Goal: Task Accomplishment & Management: Use online tool/utility

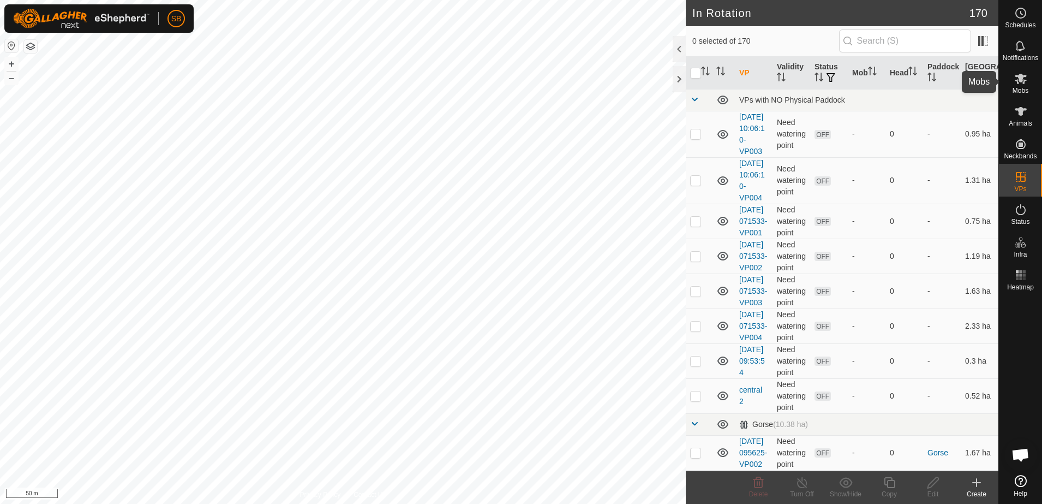
drag, startPoint x: 1017, startPoint y: 74, endPoint x: 1004, endPoint y: 88, distance: 19.7
click at [1017, 74] on icon at bounding box center [1020, 78] width 13 height 13
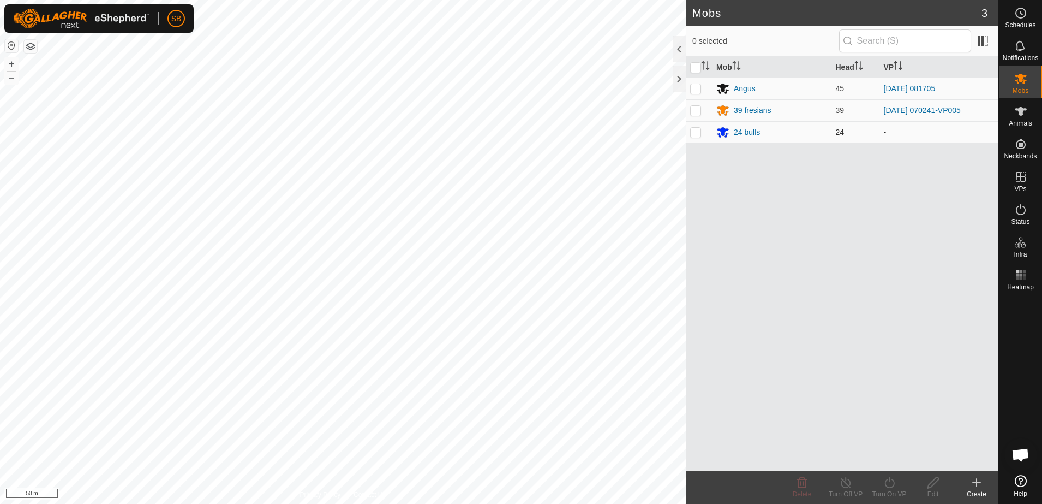
click at [695, 135] on p-checkbox at bounding box center [695, 132] width 11 height 9
checkbox input "true"
click at [887, 486] on icon at bounding box center [889, 482] width 10 height 11
click at [897, 453] on link "Now" at bounding box center [922, 458] width 108 height 22
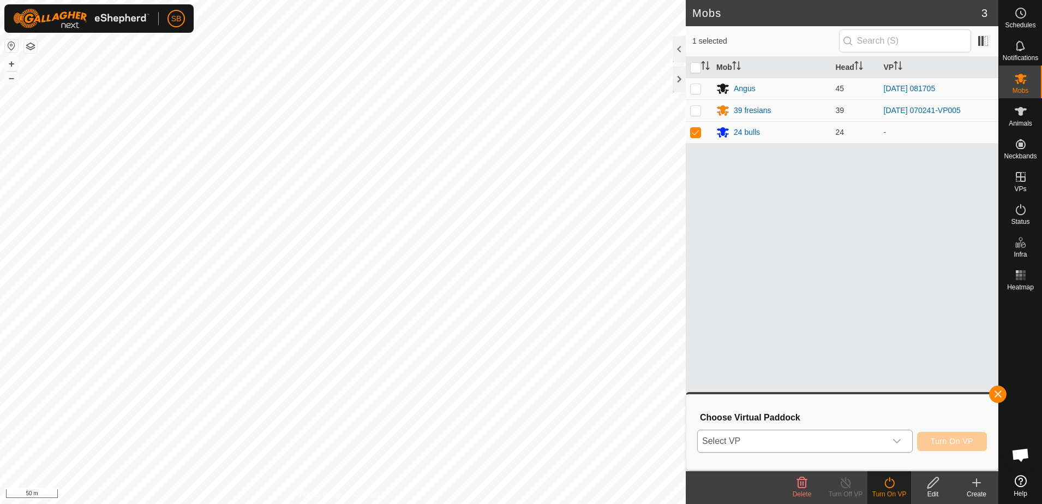
click at [823, 441] on span "Select VP" at bounding box center [792, 441] width 188 height 22
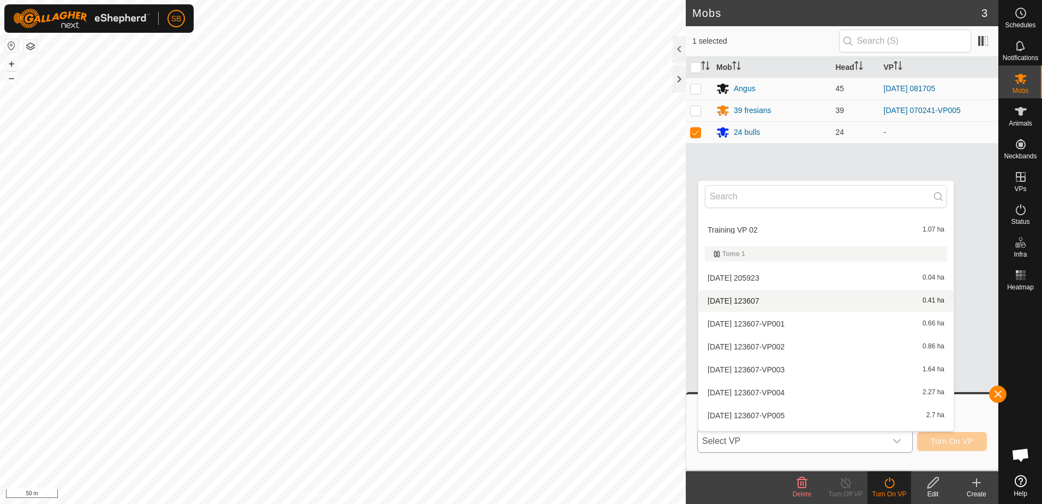
scroll to position [3604, 0]
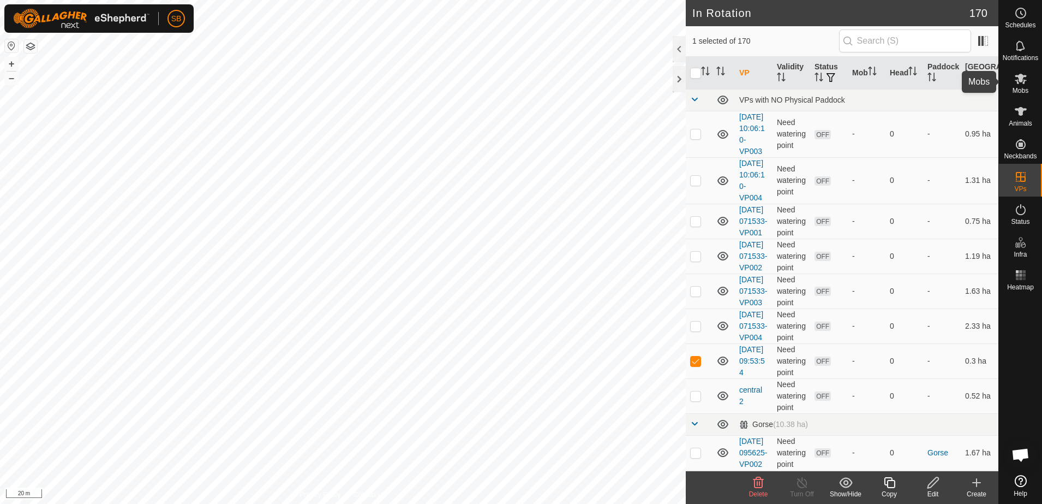
click at [1017, 87] on span "Mobs" at bounding box center [1021, 90] width 16 height 7
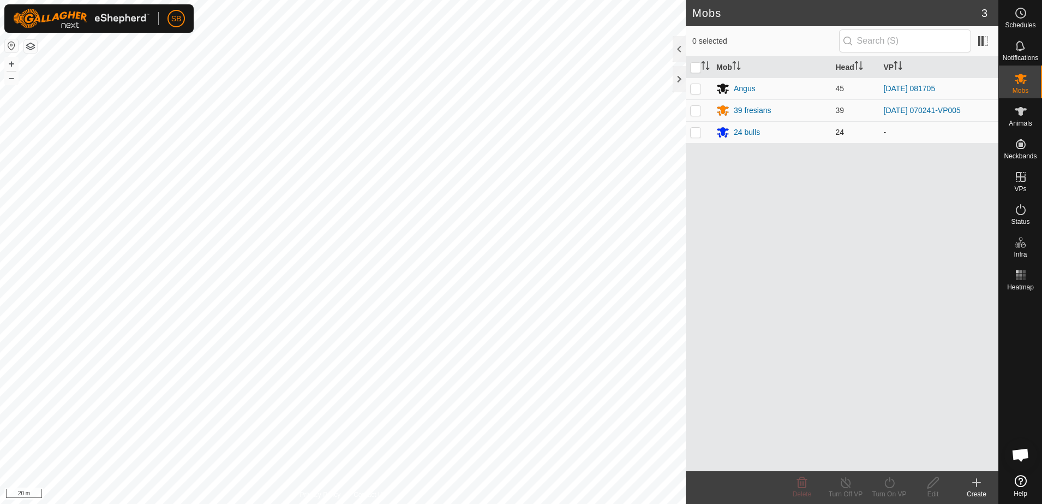
click at [692, 132] on p-checkbox at bounding box center [695, 132] width 11 height 9
checkbox input "true"
click at [885, 483] on icon at bounding box center [889, 482] width 10 height 11
click at [887, 459] on link "Now" at bounding box center [922, 458] width 108 height 22
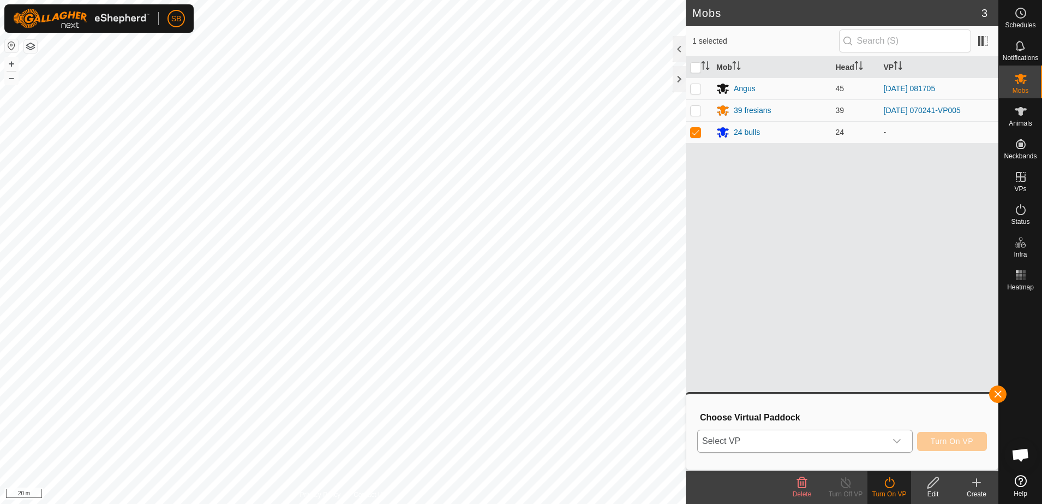
click at [879, 444] on span "Select VP" at bounding box center [792, 441] width 188 height 22
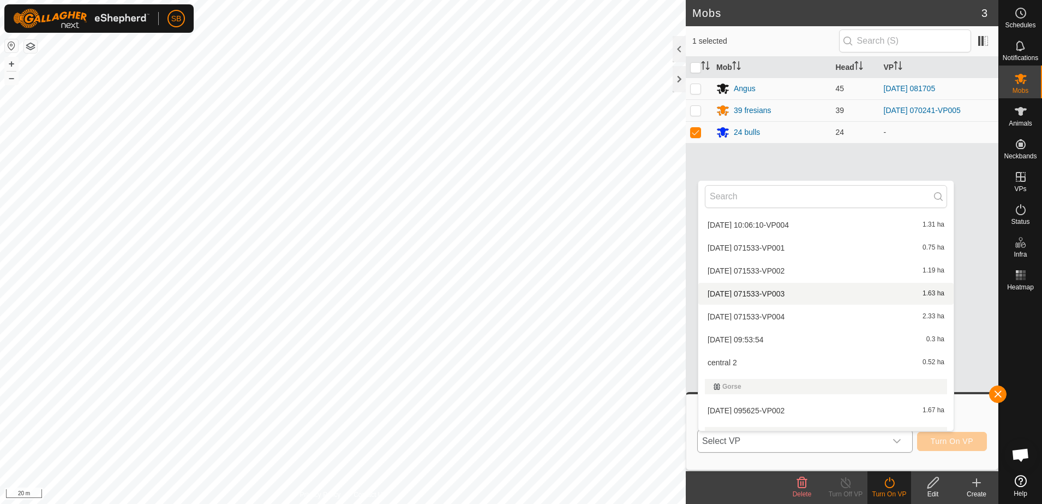
scroll to position [22, 0]
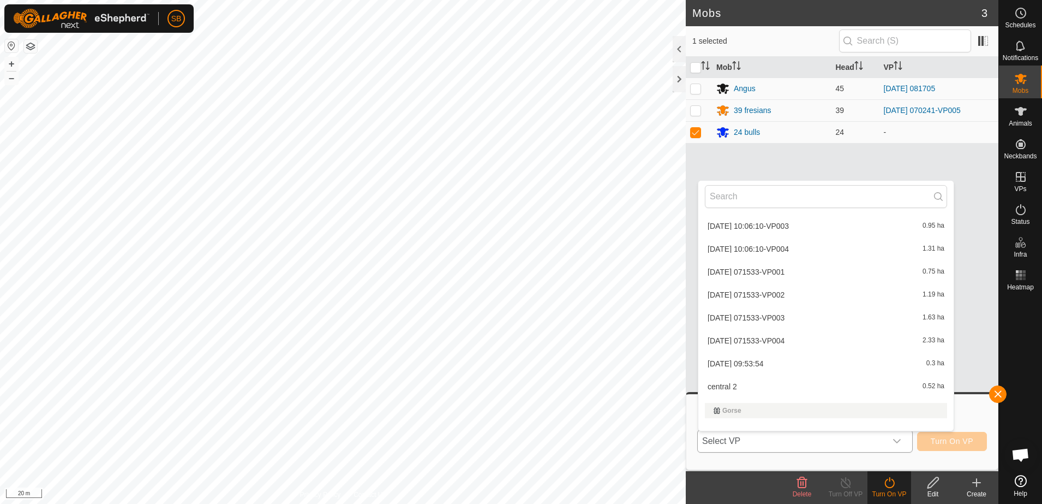
click at [762, 384] on li "central 2 0.52 ha" at bounding box center [825, 386] width 255 height 22
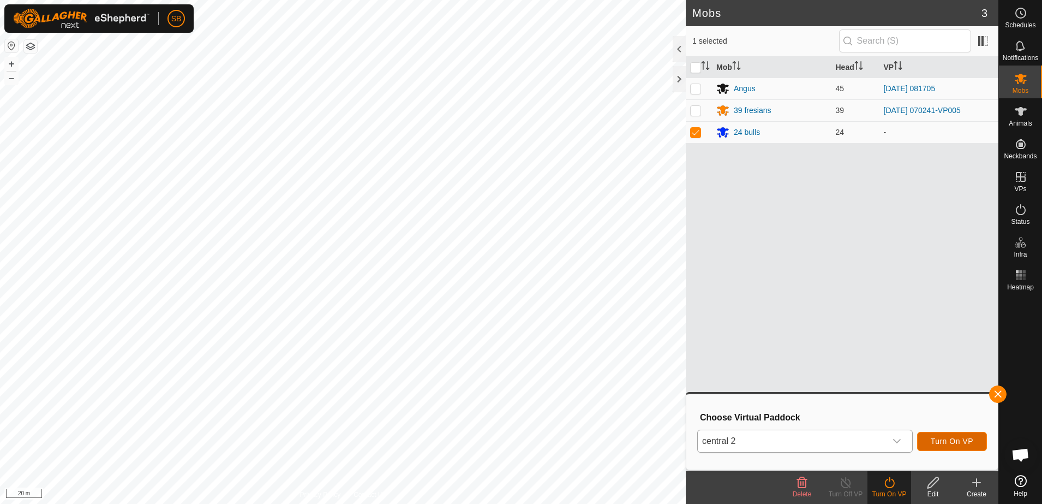
click at [957, 441] on span "Turn On VP" at bounding box center [952, 440] width 43 height 9
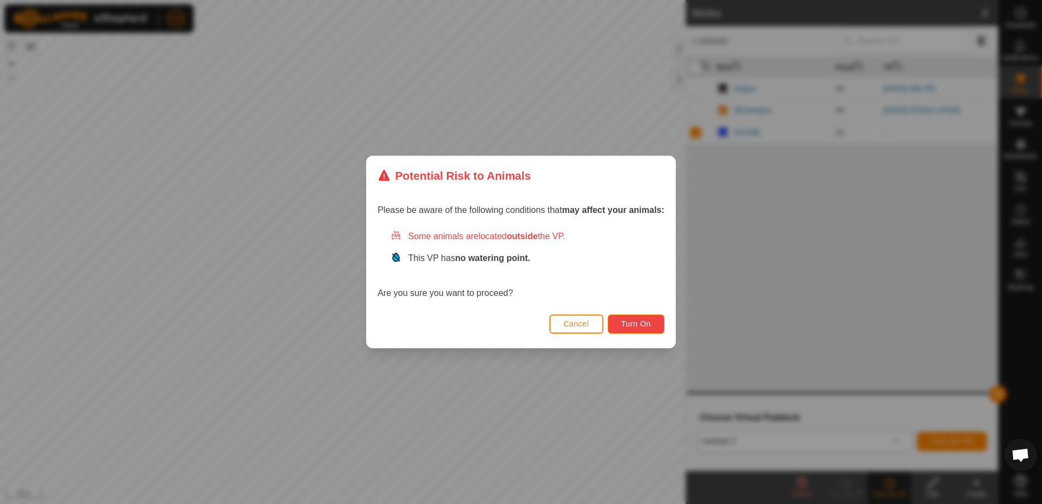
click at [636, 330] on button "Turn On" at bounding box center [636, 323] width 57 height 19
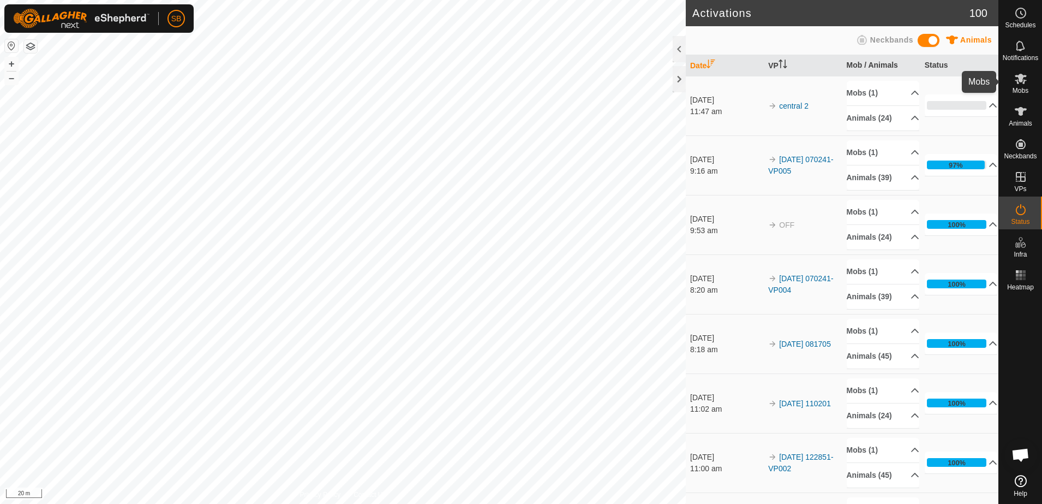
click at [1018, 87] on span "Mobs" at bounding box center [1021, 90] width 16 height 7
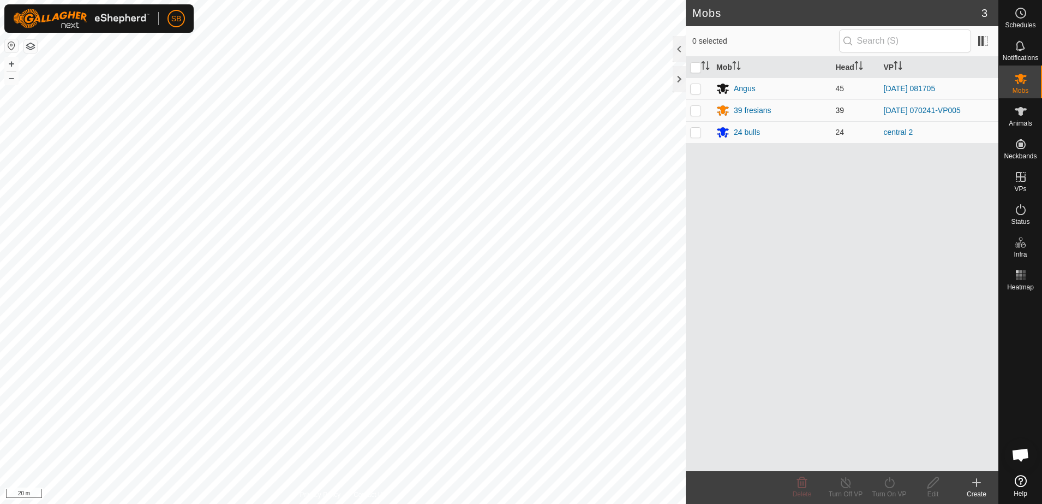
click at [694, 111] on p-checkbox at bounding box center [695, 110] width 11 height 9
checkbox input "true"
click at [693, 87] on p-checkbox at bounding box center [695, 88] width 11 height 9
checkbox input "true"
click at [693, 111] on p-checkbox at bounding box center [695, 110] width 11 height 9
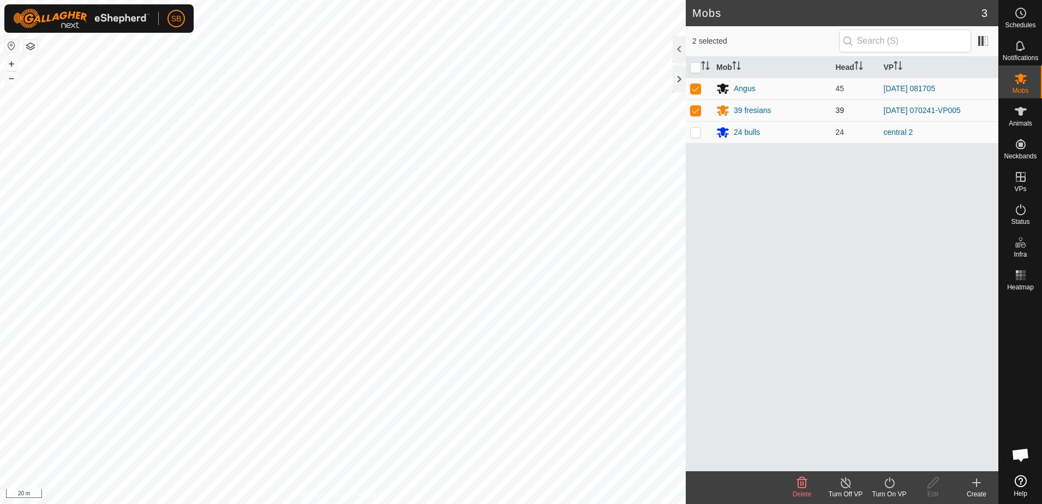
checkbox input "false"
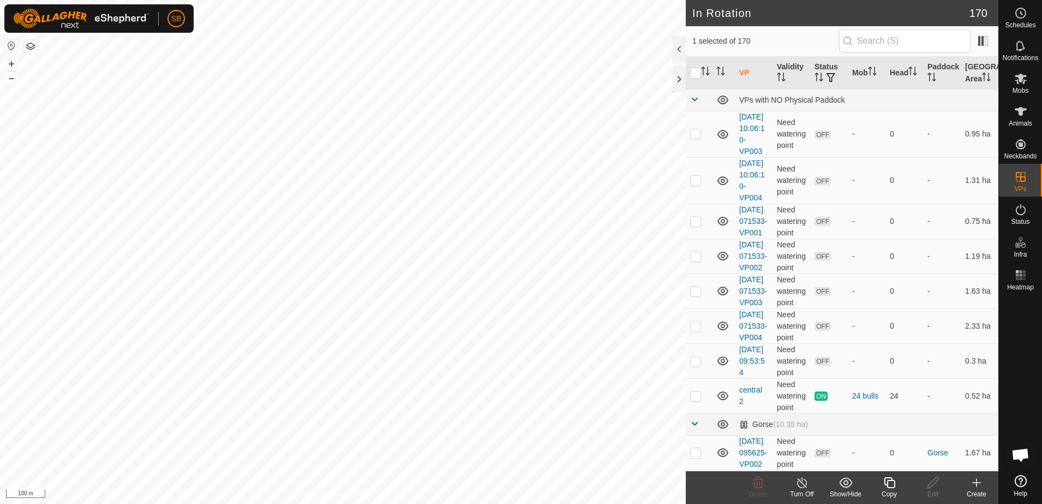
click at [891, 482] on icon at bounding box center [890, 482] width 14 height 13
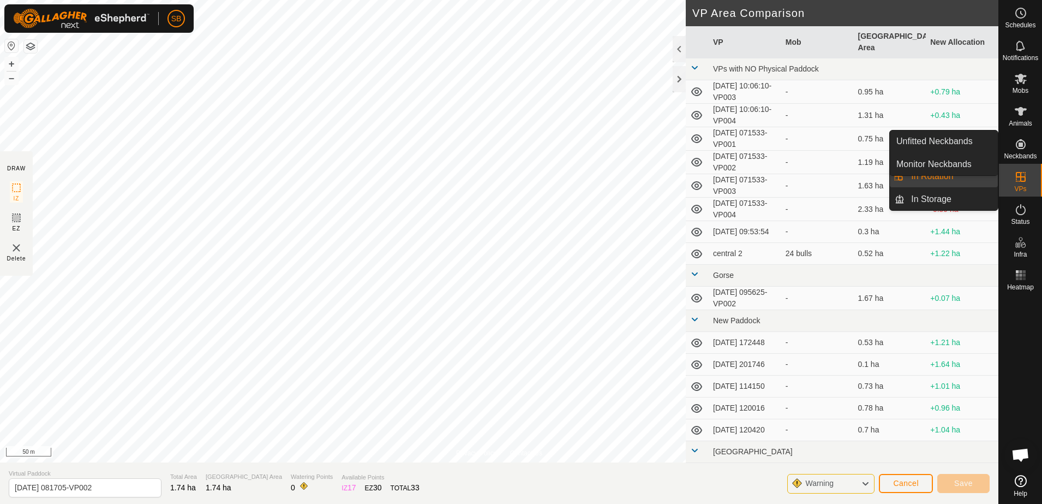
click at [1028, 185] on es-virtualpaddocks-svg-icon at bounding box center [1021, 176] width 20 height 17
click at [943, 176] on link "In Rotation" at bounding box center [951, 176] width 93 height 22
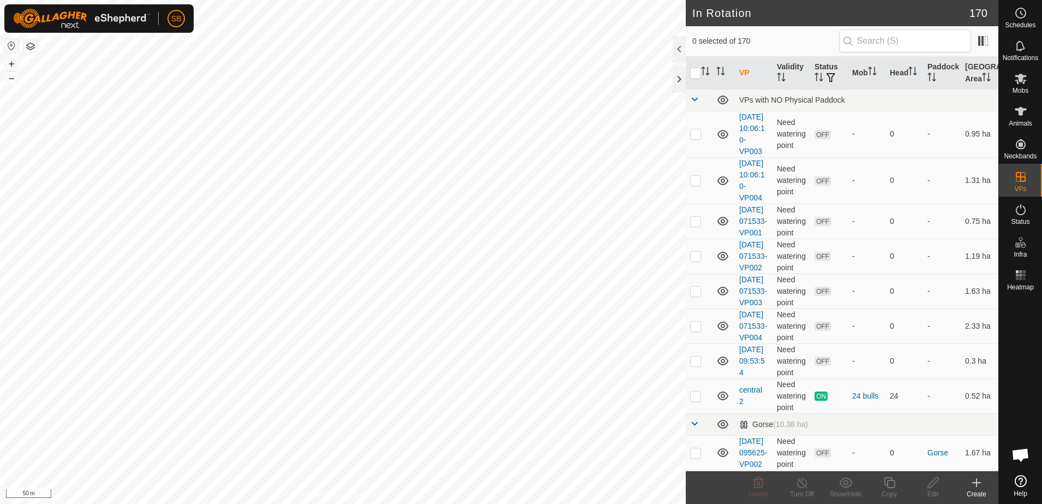
click at [980, 481] on icon at bounding box center [976, 482] width 13 height 13
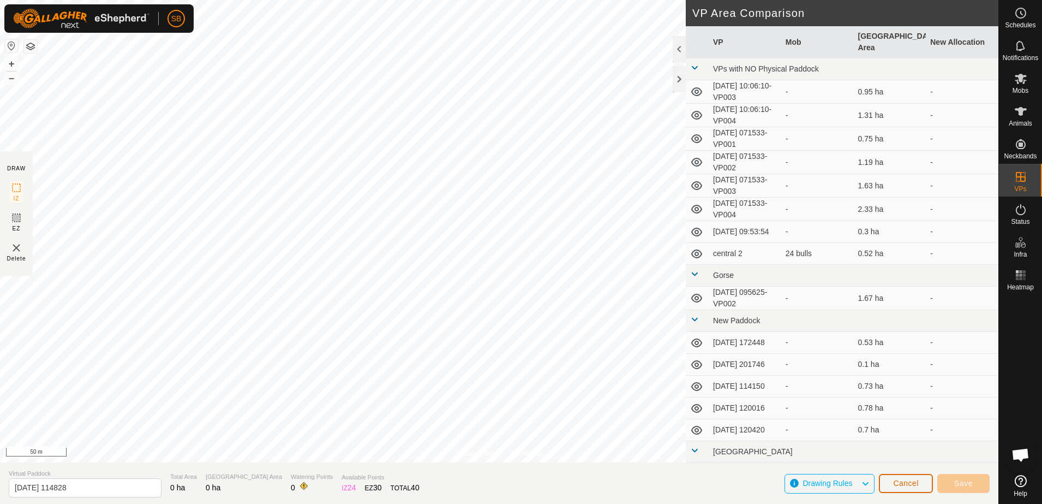
click at [912, 487] on span "Cancel" at bounding box center [906, 482] width 26 height 9
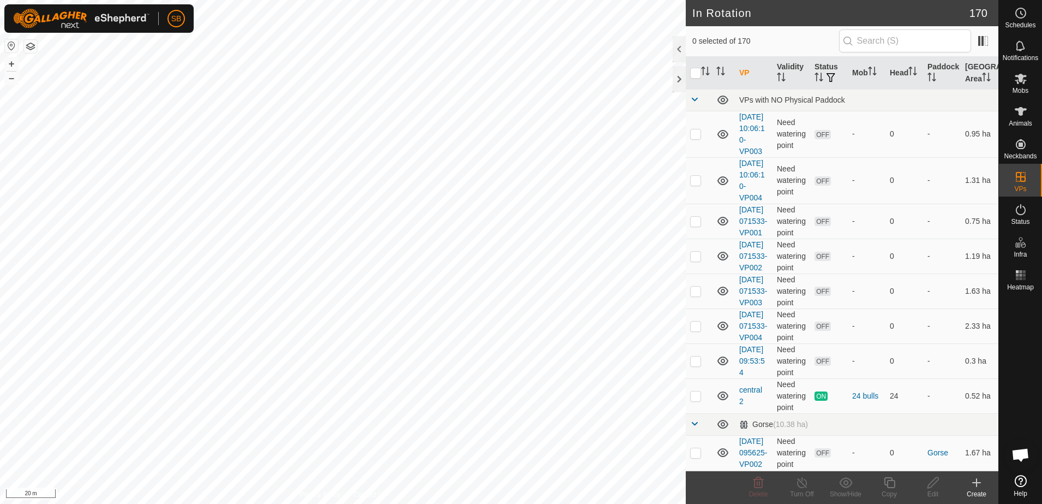
click at [980, 486] on icon at bounding box center [976, 482] width 13 height 13
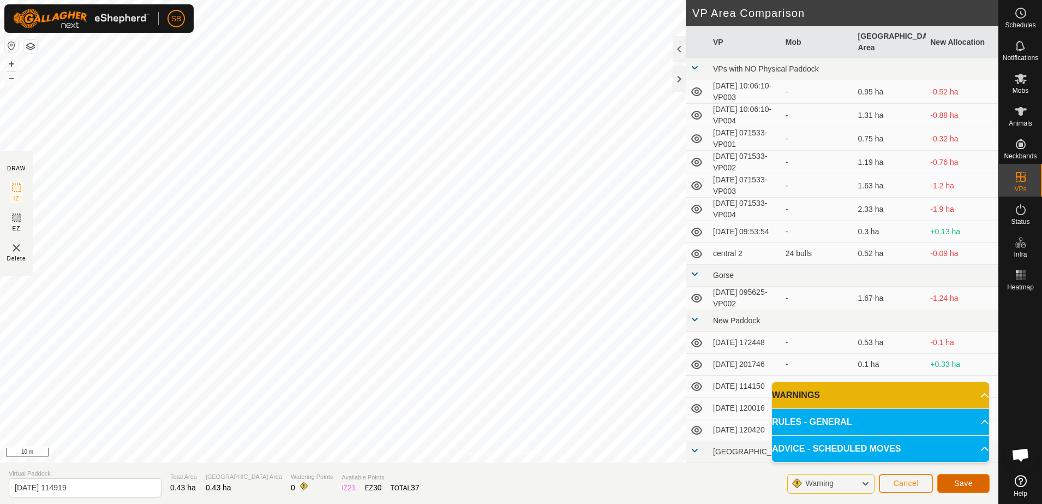
click at [968, 483] on span "Save" at bounding box center [963, 482] width 19 height 9
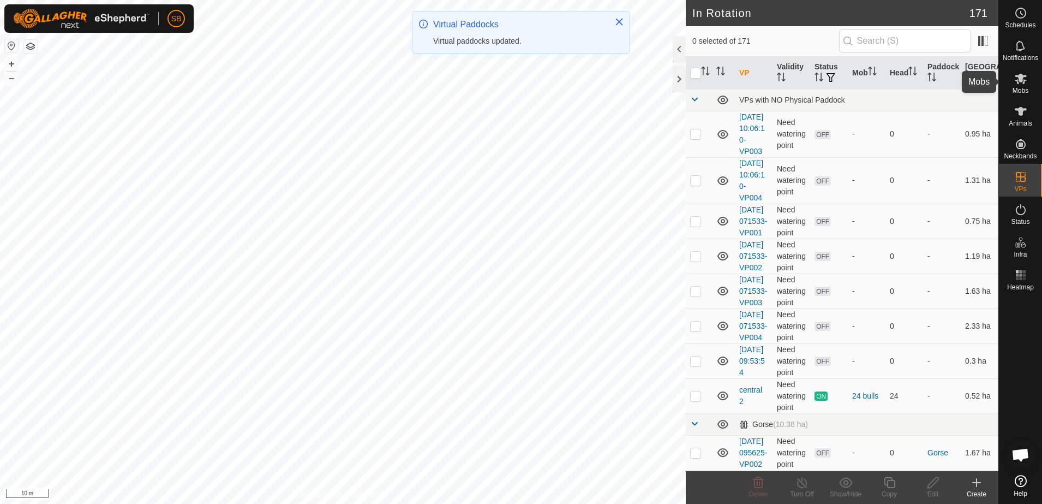
click at [1021, 82] on icon at bounding box center [1021, 79] width 12 height 10
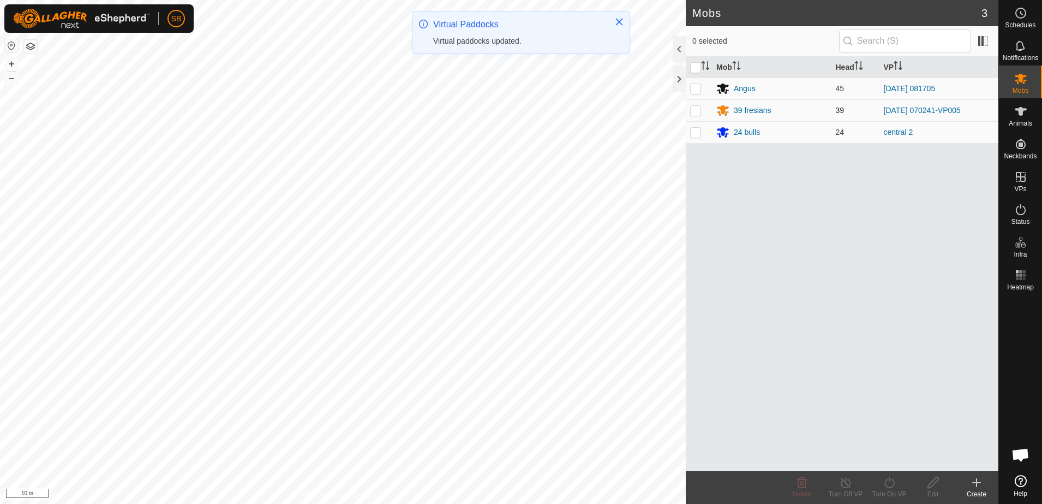
click at [695, 105] on td at bounding box center [699, 110] width 26 height 22
checkbox input "true"
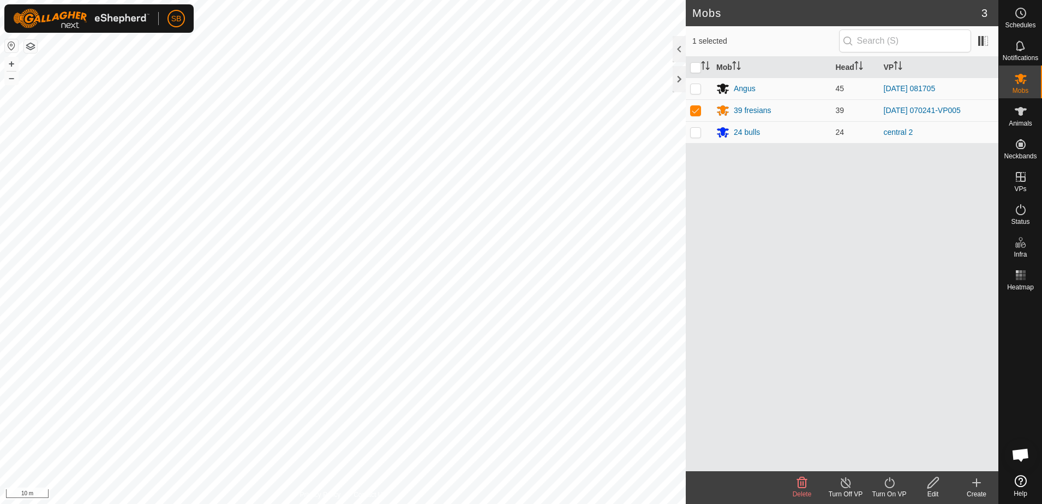
click at [888, 476] on icon at bounding box center [890, 482] width 14 height 13
click at [881, 456] on link "Now" at bounding box center [922, 458] width 108 height 22
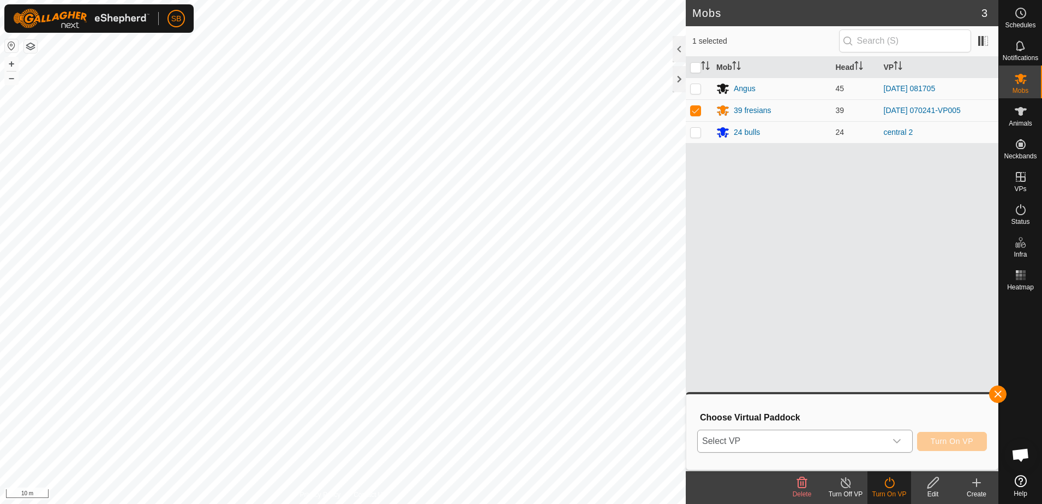
click at [858, 438] on span "Select VP" at bounding box center [792, 441] width 188 height 22
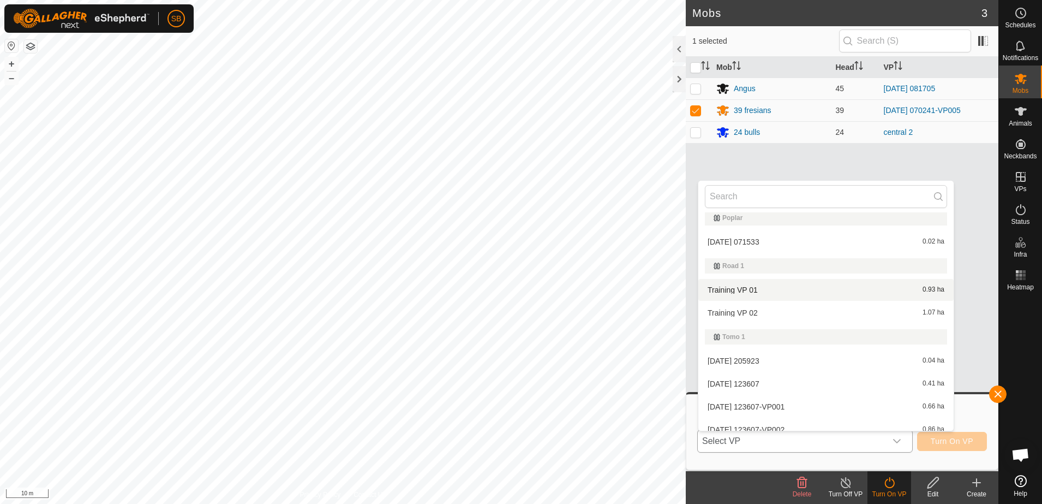
scroll to position [3478, 0]
click at [768, 260] on li "[DATE] 114919 0.43 ha" at bounding box center [825, 262] width 255 height 22
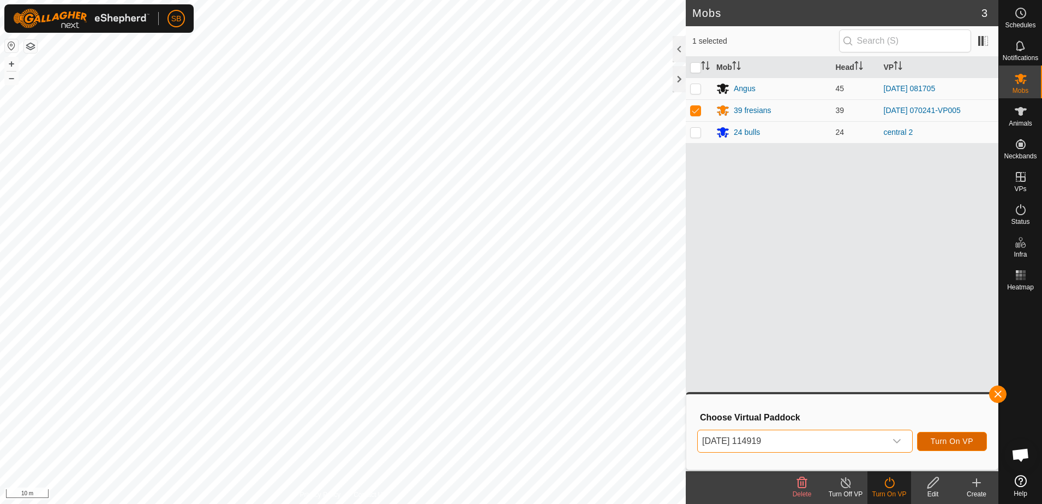
click at [964, 445] on span "Turn On VP" at bounding box center [952, 440] width 43 height 9
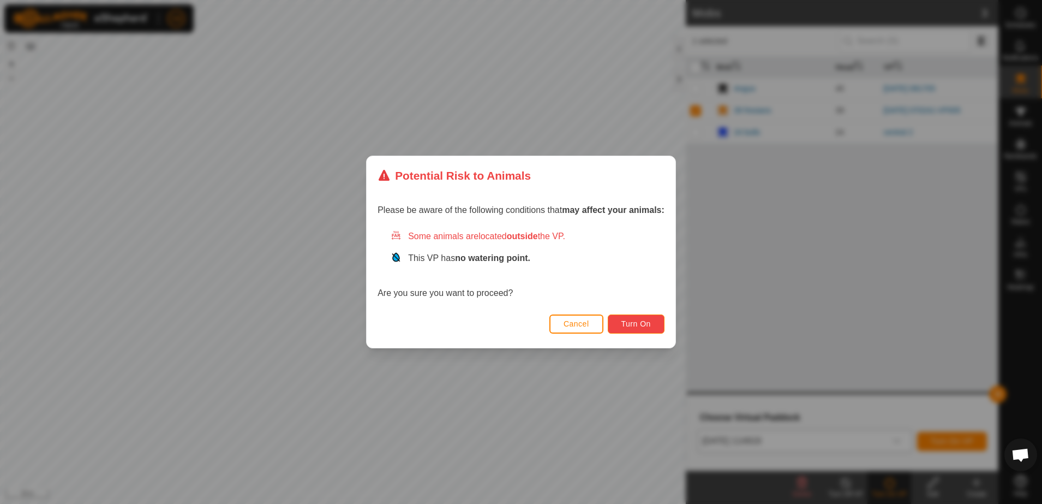
click at [625, 317] on button "Turn On" at bounding box center [636, 323] width 57 height 19
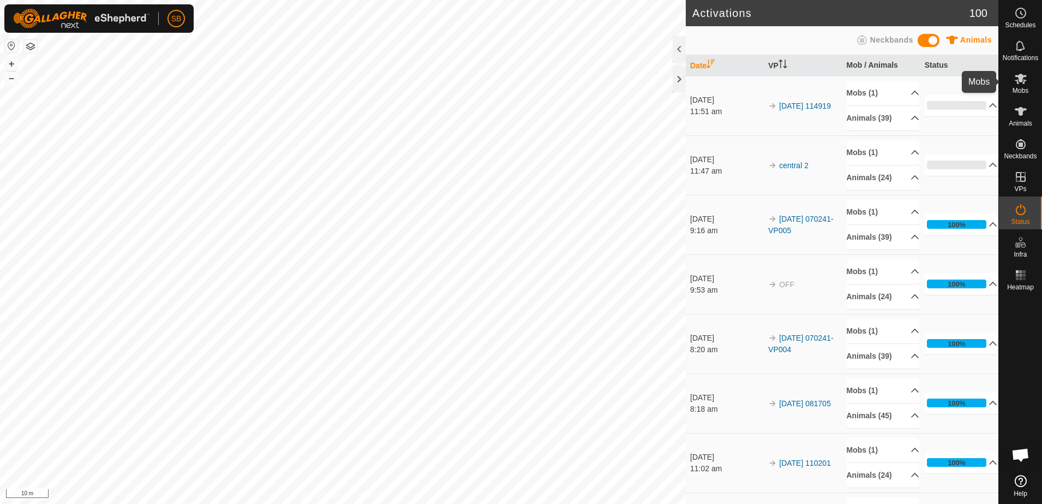
click at [1020, 90] on span "Mobs" at bounding box center [1021, 90] width 16 height 7
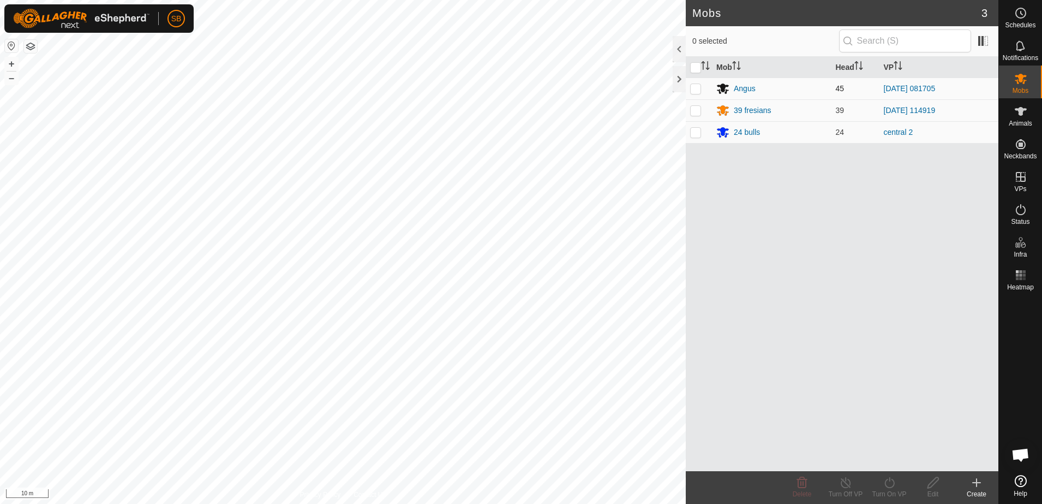
click at [699, 90] on p-checkbox at bounding box center [695, 88] width 11 height 9
checkbox input "true"
click at [895, 478] on turn-on-svg-icon at bounding box center [889, 482] width 44 height 13
click at [888, 460] on link "Now" at bounding box center [922, 458] width 108 height 22
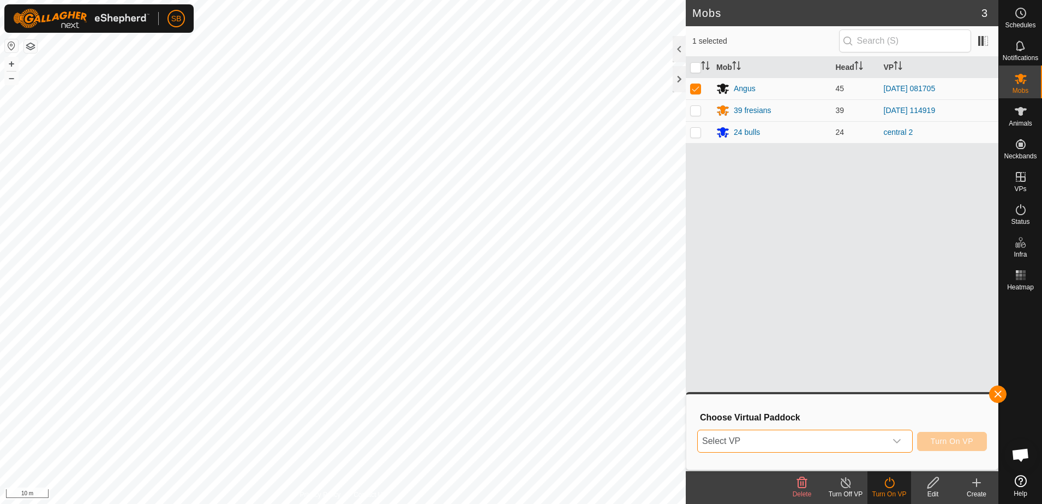
click at [871, 440] on span "Select VP" at bounding box center [792, 441] width 188 height 22
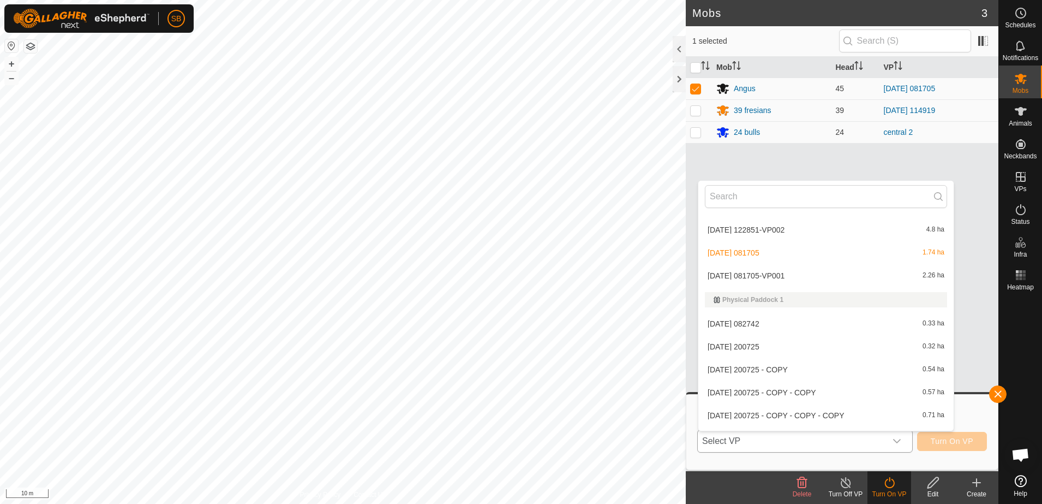
scroll to position [2250, 0]
click at [805, 272] on li "[DATE] 081705-VP001 2.26 ha" at bounding box center [825, 273] width 255 height 22
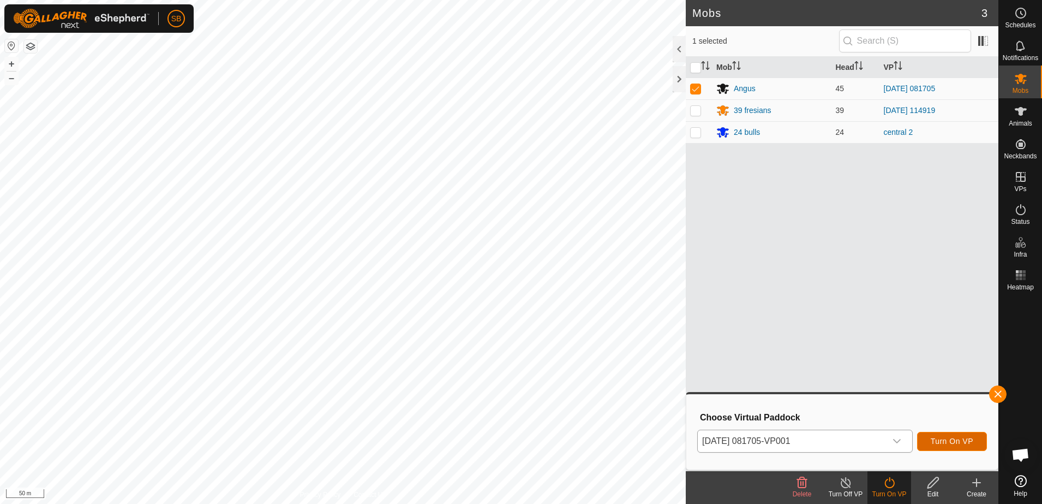
click at [949, 441] on span "Turn On VP" at bounding box center [952, 440] width 43 height 9
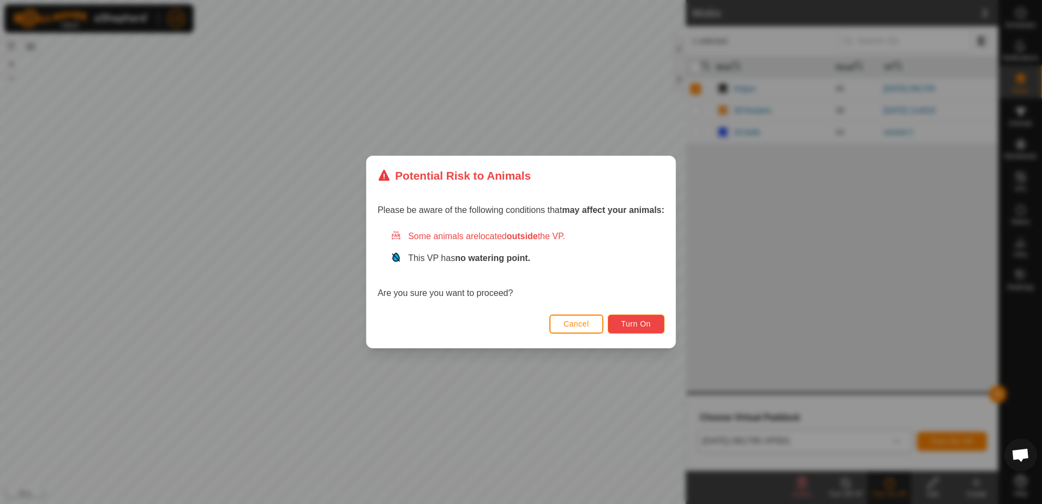
click at [613, 325] on button "Turn On" at bounding box center [636, 323] width 57 height 19
